Goal: Check status: Check status

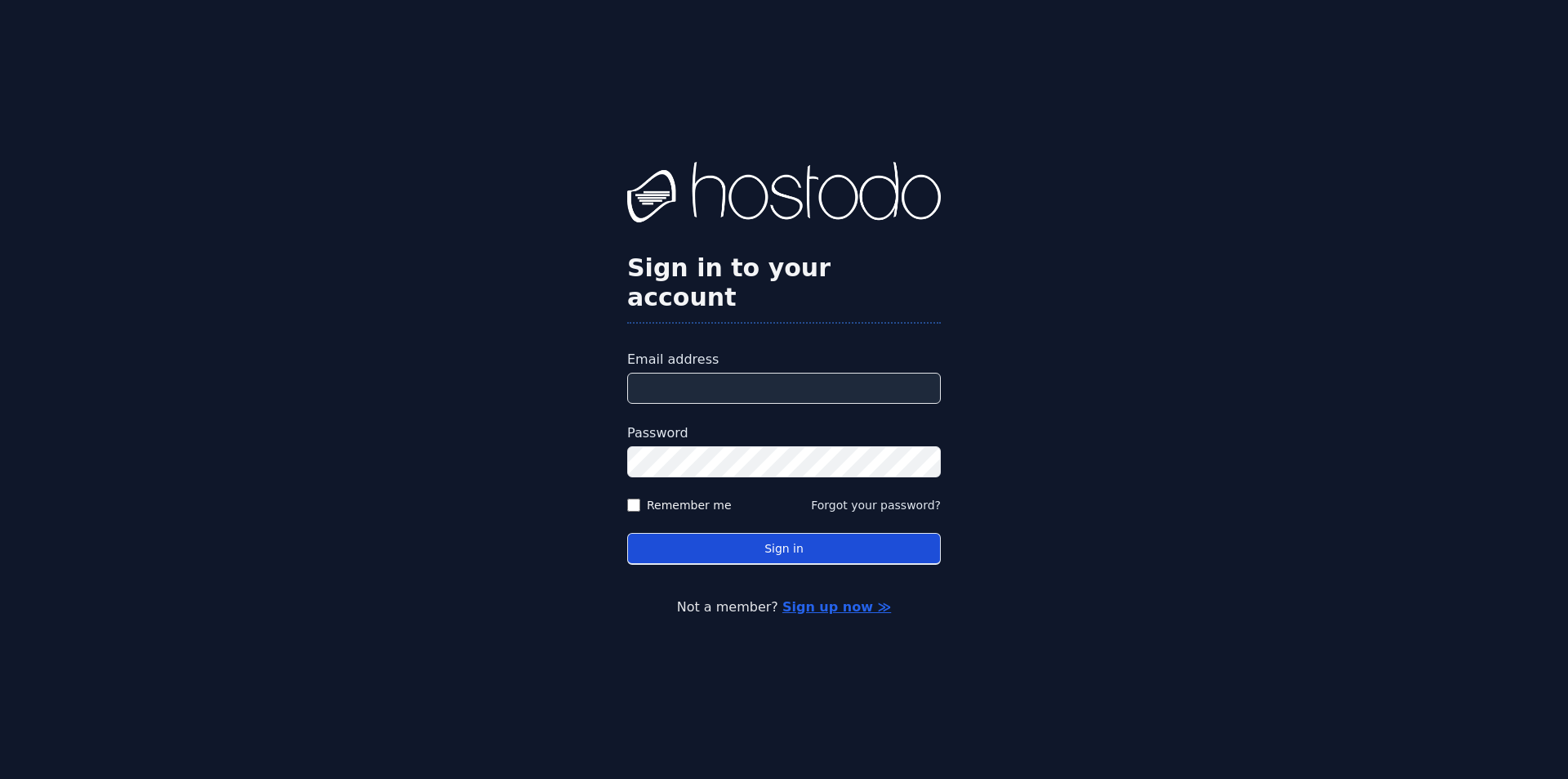
type input "**********"
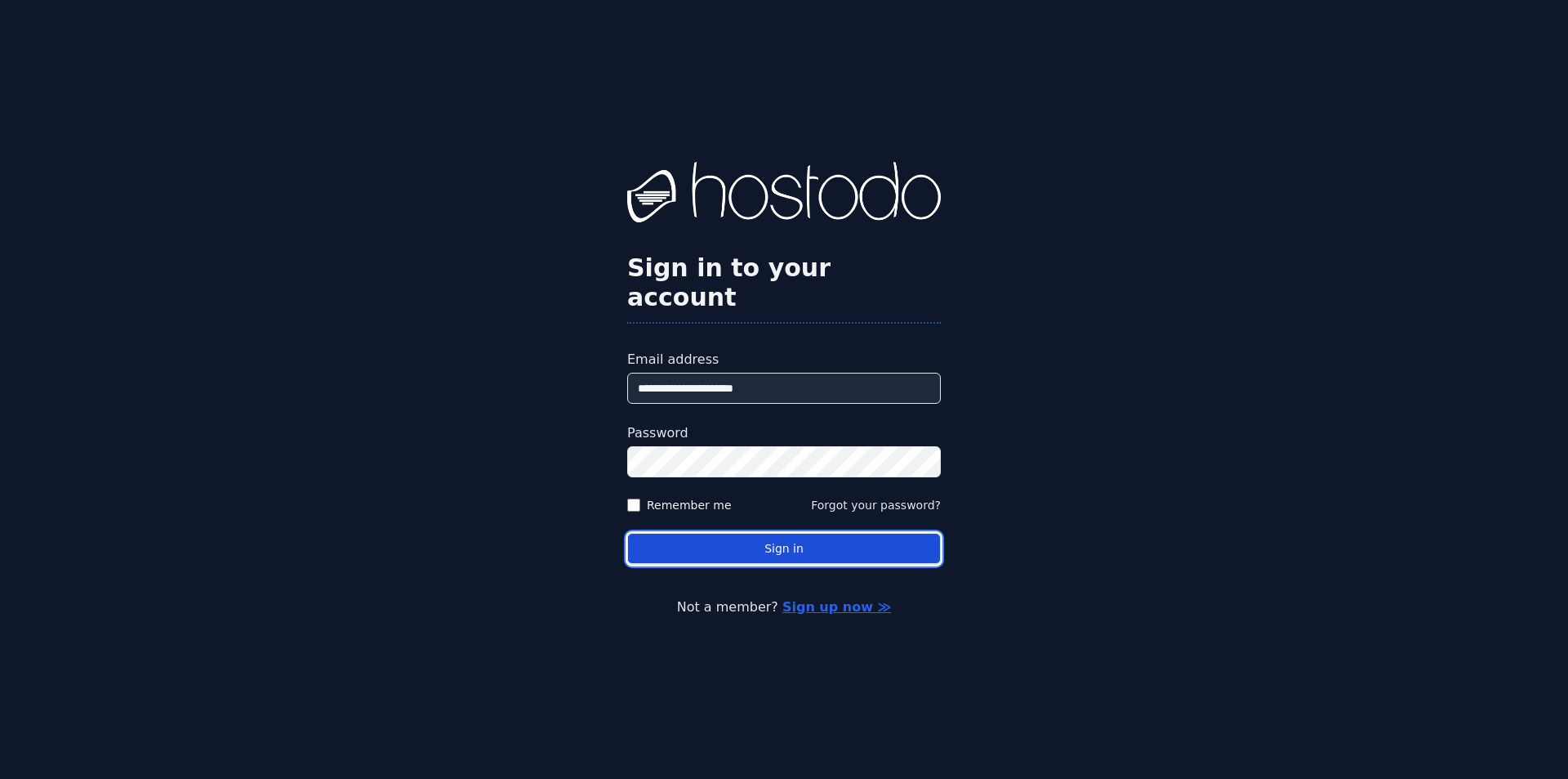
click at [749, 543] on button "Sign in" at bounding box center [784, 549] width 313 height 32
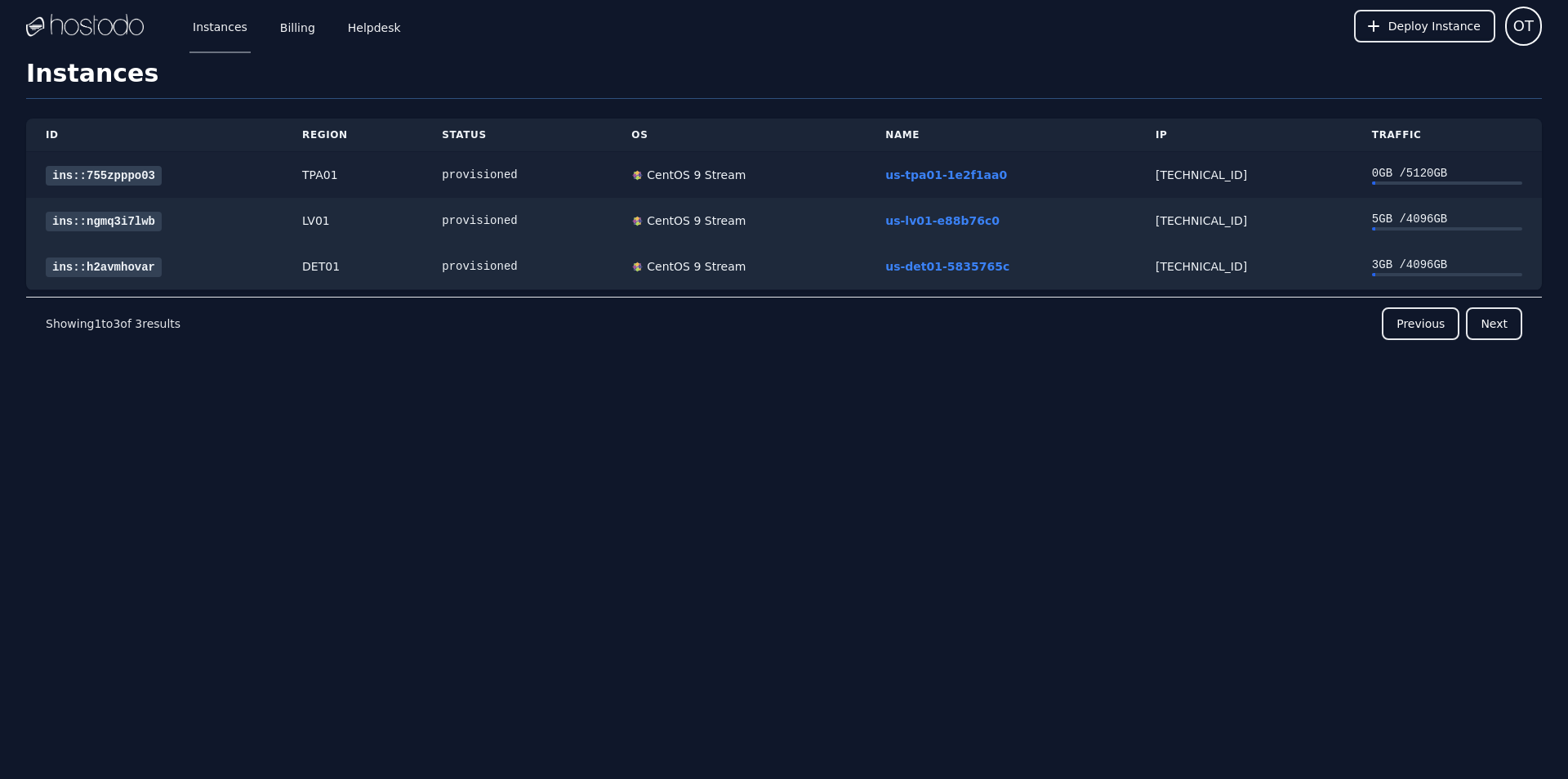
click at [1193, 174] on div "[TECHNICAL_ID]" at bounding box center [1243, 174] width 177 height 16
copy div "[TECHNICAL_ID]"
click at [299, 177] on td "TPA01" at bounding box center [353, 175] width 140 height 46
click at [74, 170] on link "ins::755zpppo03" at bounding box center [103, 175] width 116 height 20
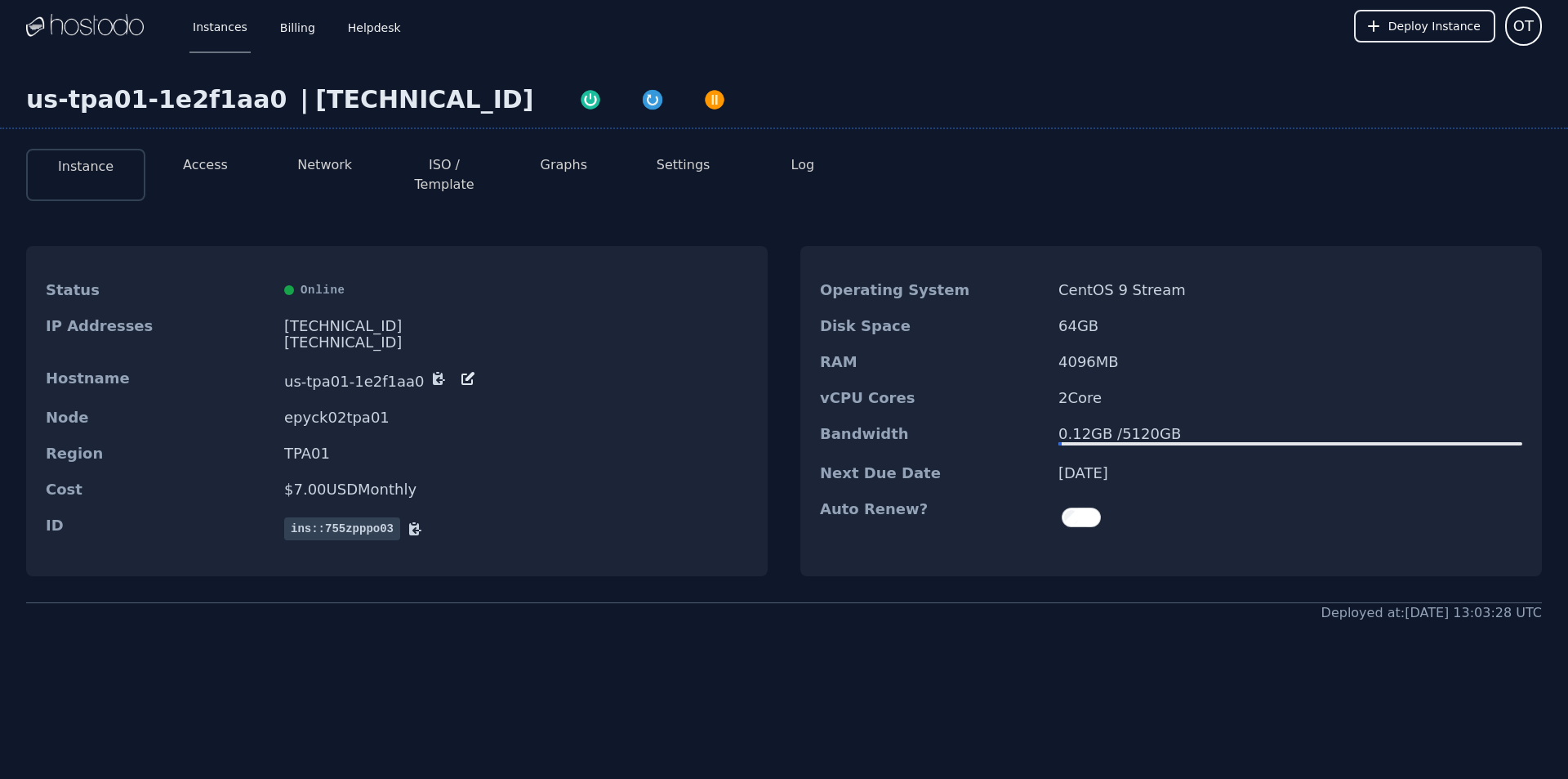
click at [211, 161] on button "Access" at bounding box center [204, 165] width 44 height 20
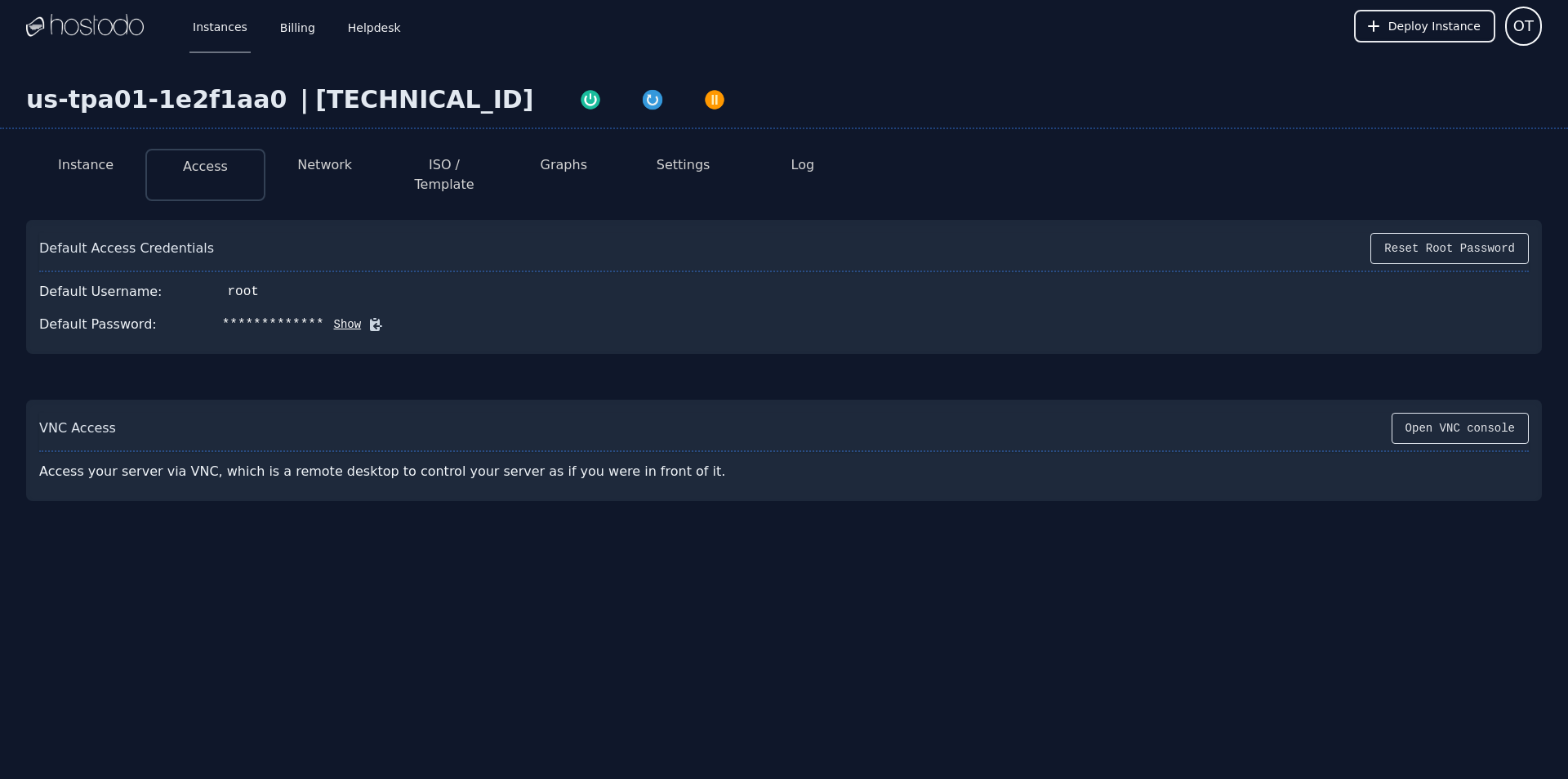
click at [308, 164] on button "Network" at bounding box center [325, 165] width 55 height 20
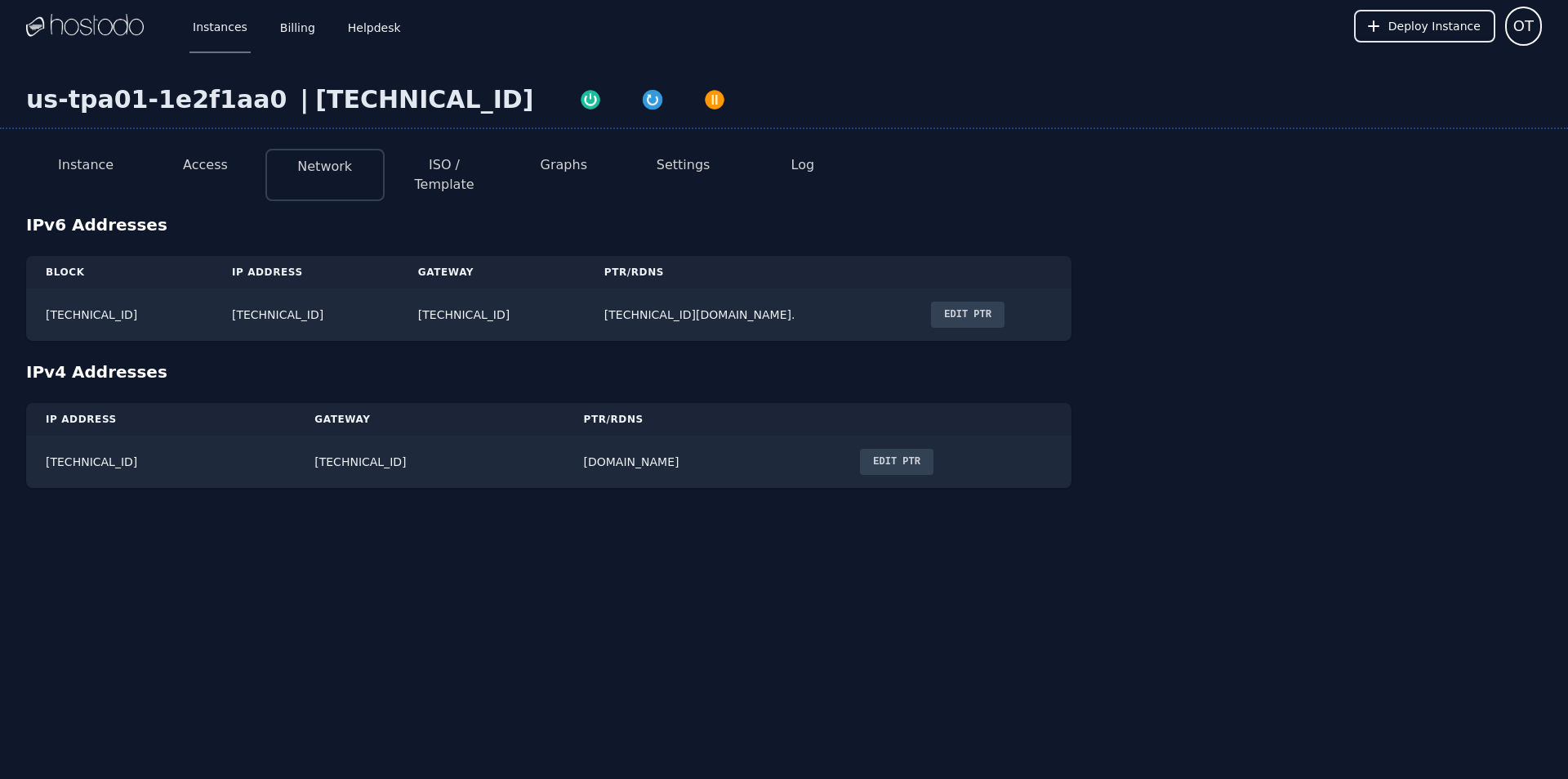
click at [86, 168] on button "Instance" at bounding box center [85, 165] width 56 height 20
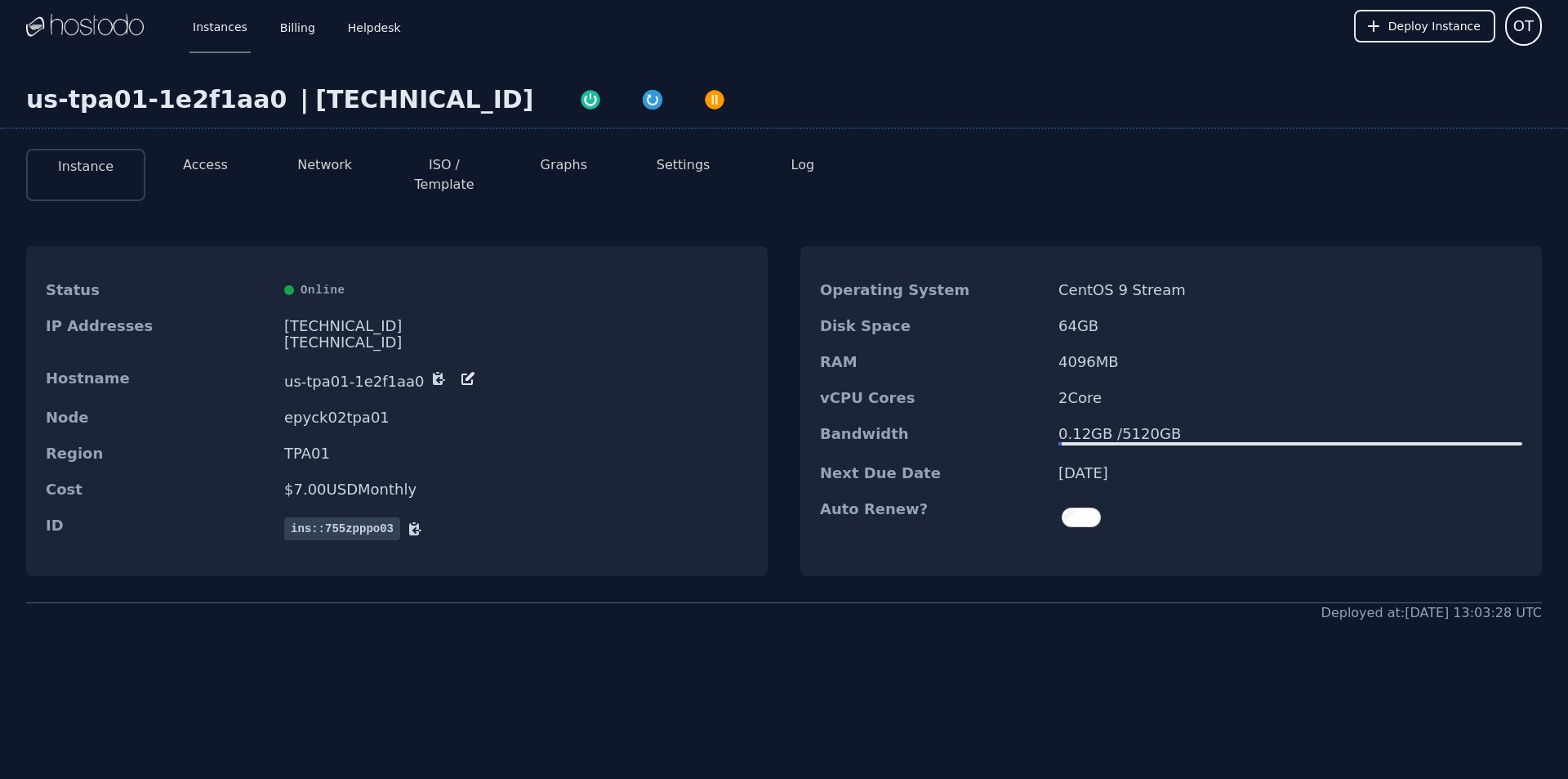
click at [89, 170] on button "Instance" at bounding box center [85, 167] width 56 height 20
